Goal: Navigation & Orientation: Find specific page/section

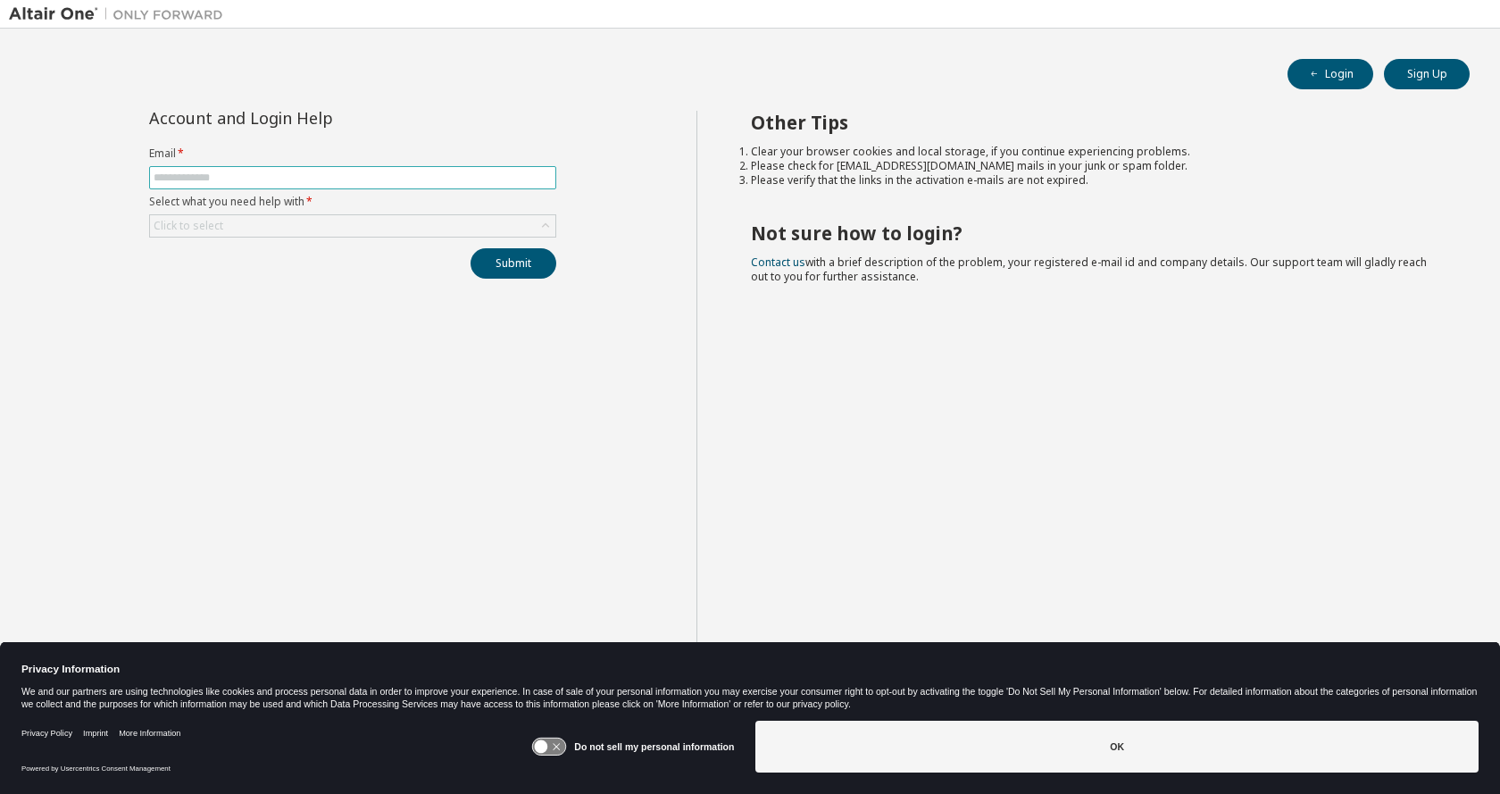
click at [326, 177] on input "text" at bounding box center [353, 178] width 398 height 14
type input "**********"
click at [328, 221] on div "Click to select" at bounding box center [352, 225] width 405 height 21
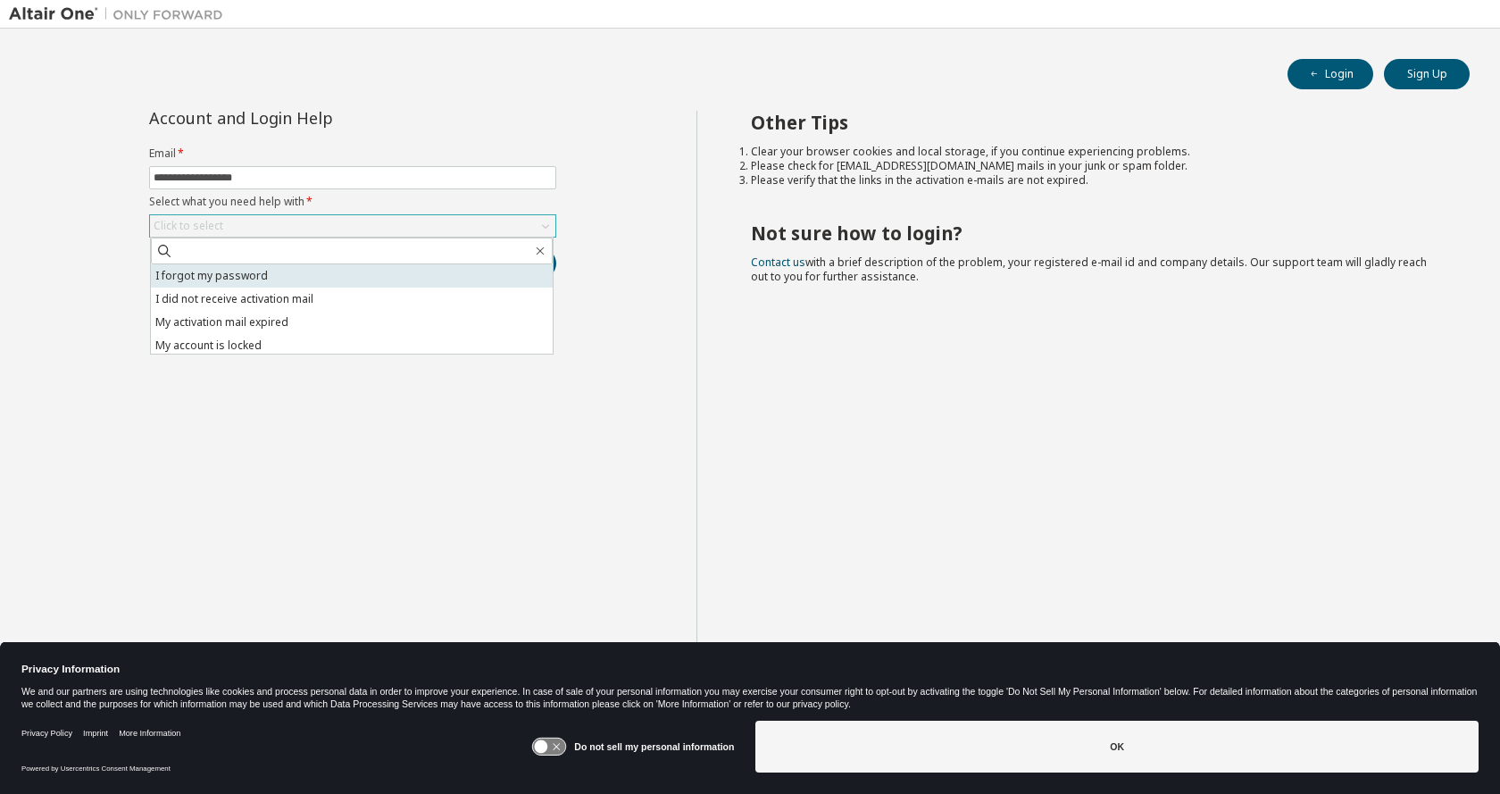
click at [255, 282] on li "I forgot my password" at bounding box center [352, 275] width 402 height 23
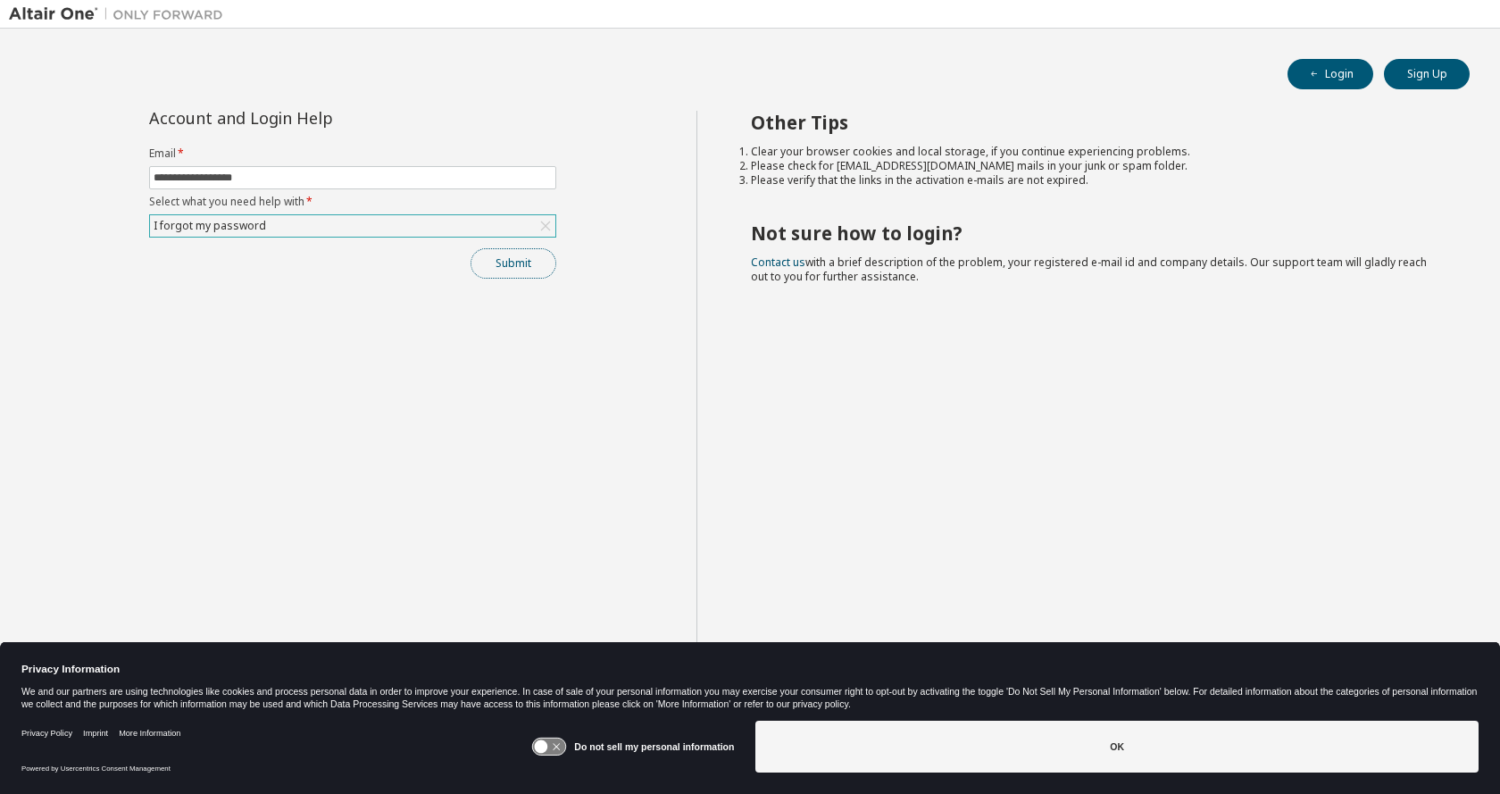
click at [505, 262] on button "Submit" at bounding box center [514, 263] width 86 height 30
click at [512, 266] on button "Submit" at bounding box center [514, 263] width 86 height 30
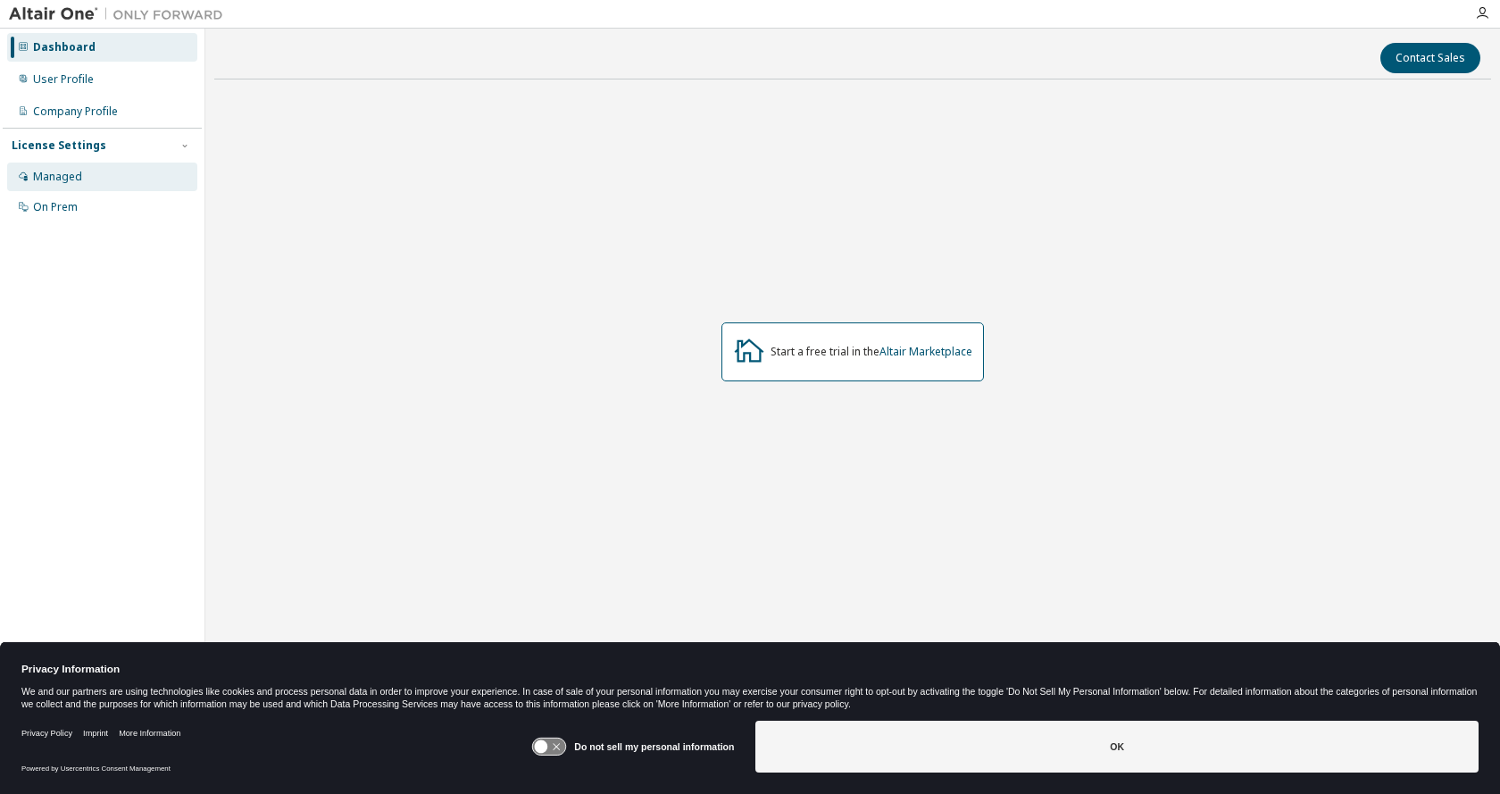
click at [68, 179] on div "Managed" at bounding box center [57, 177] width 49 height 14
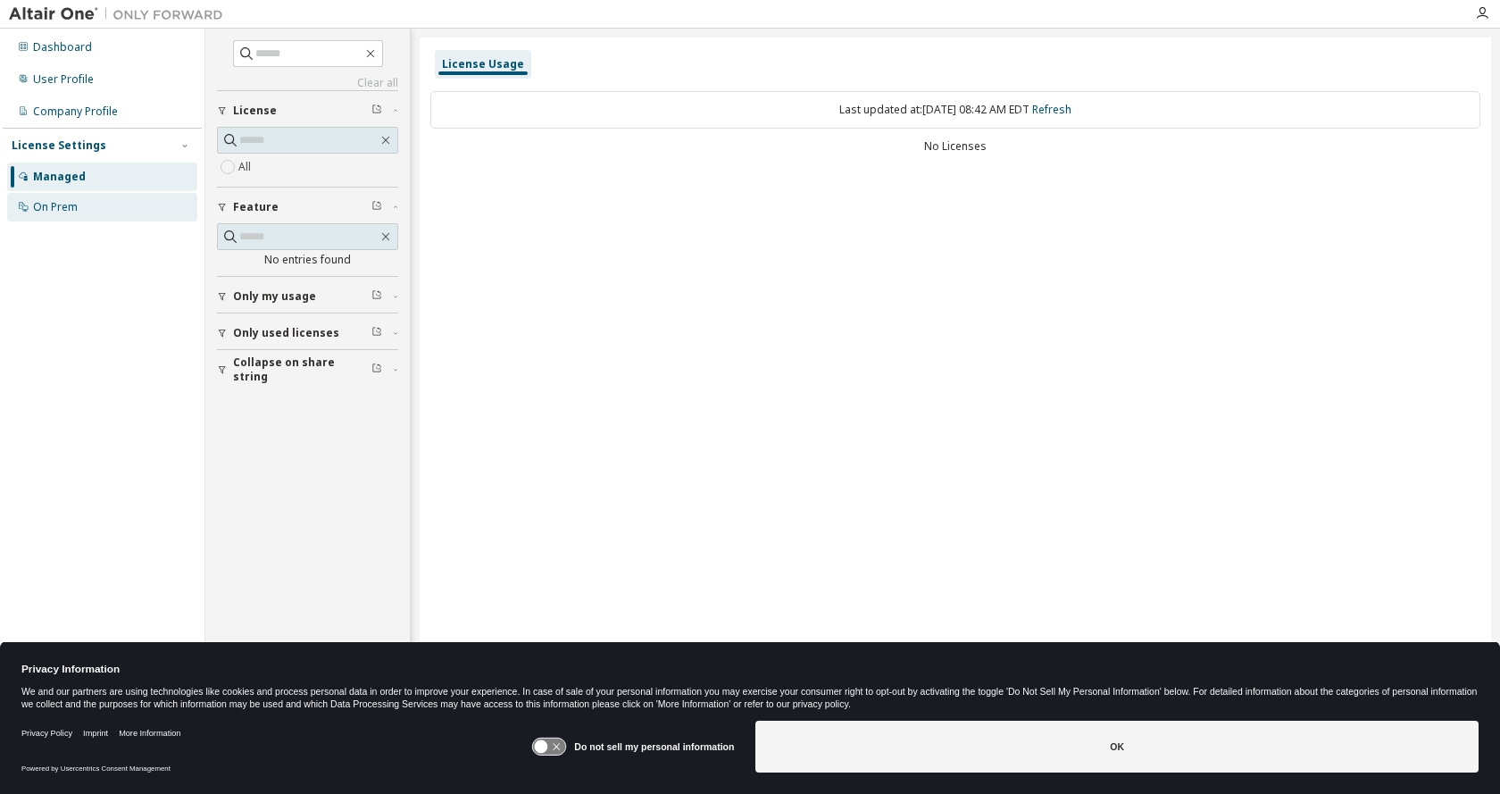
click at [63, 213] on div "On Prem" at bounding box center [55, 207] width 45 height 14
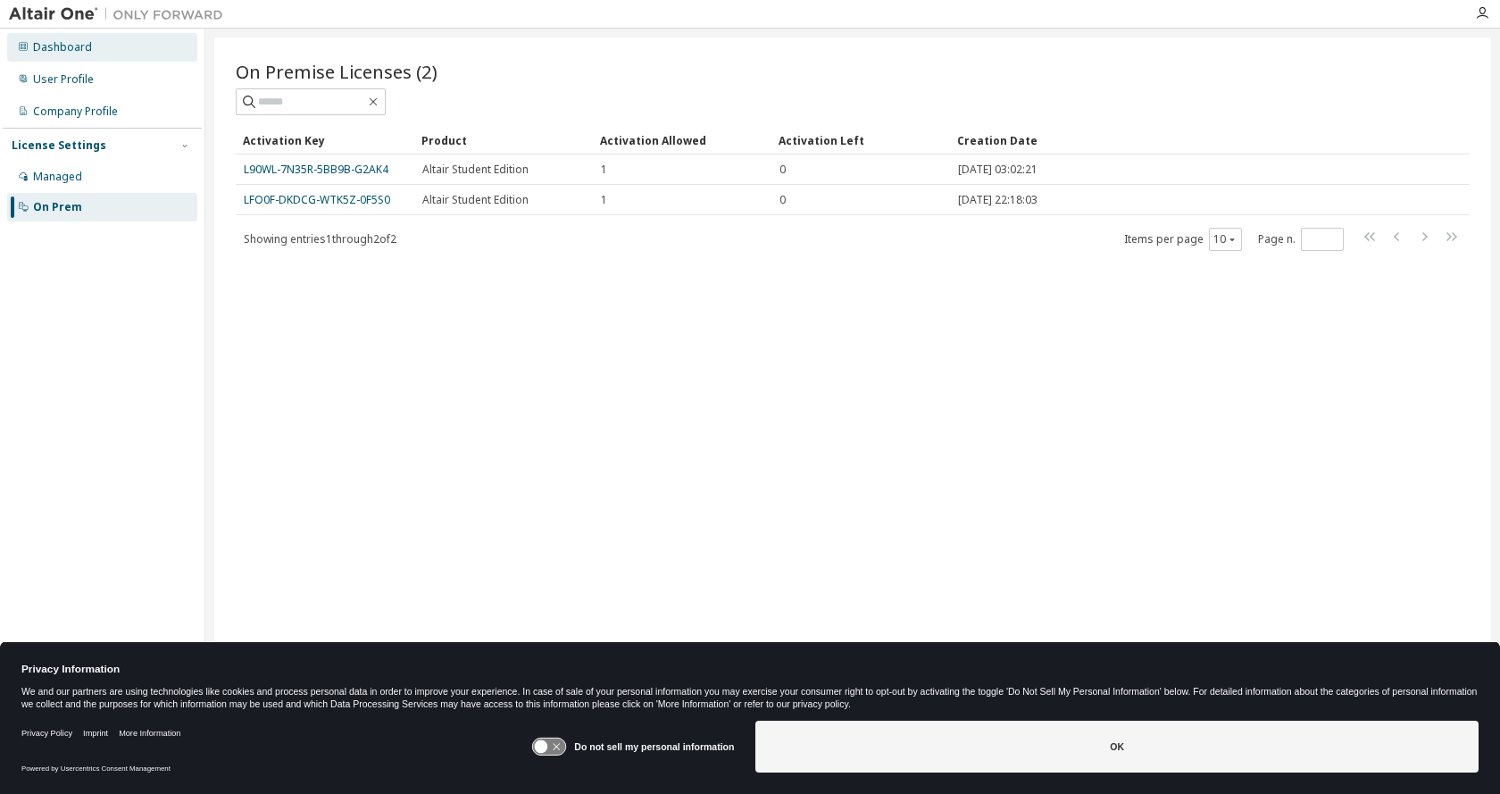
click at [86, 54] on div "Dashboard" at bounding box center [62, 47] width 59 height 14
